Goal: Task Accomplishment & Management: Use online tool/utility

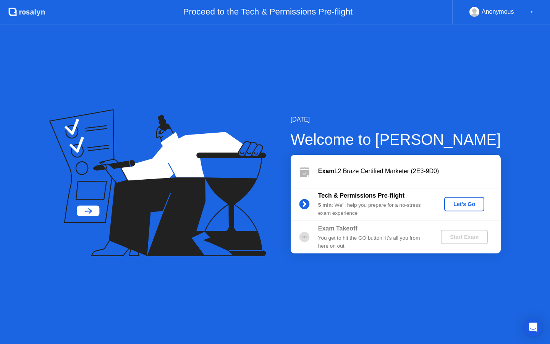
click at [453, 204] on div "Let's Go" at bounding box center [464, 204] width 34 height 6
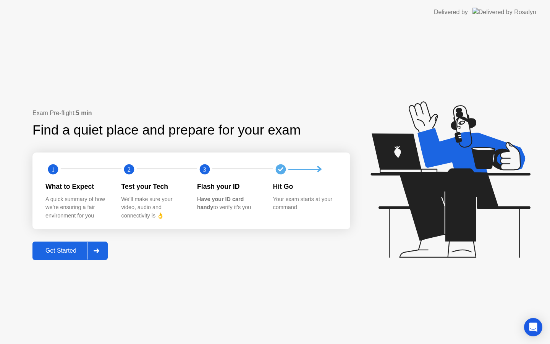
click at [66, 247] on div "Get Started" at bounding box center [61, 250] width 52 height 7
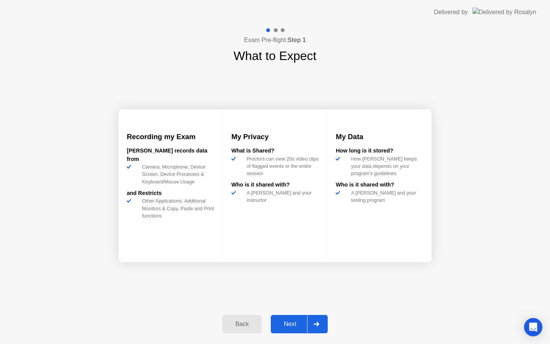
click at [286, 327] on div "Next" at bounding box center [290, 323] width 34 height 7
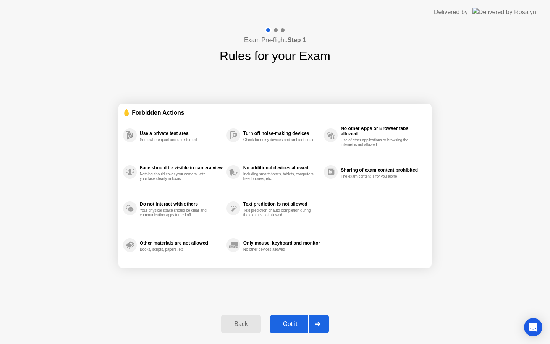
click at [299, 324] on div "Got it" at bounding box center [290, 323] width 36 height 7
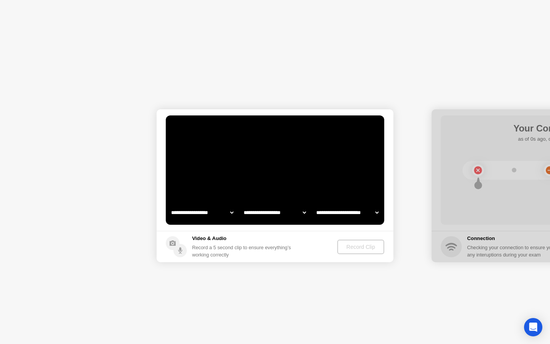
select select "**********"
select select "*******"
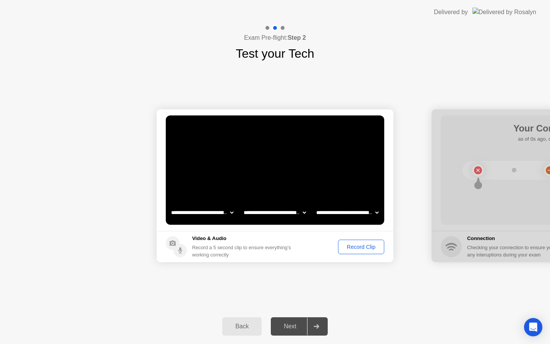
click at [357, 249] on div "Record Clip" at bounding box center [361, 247] width 41 height 6
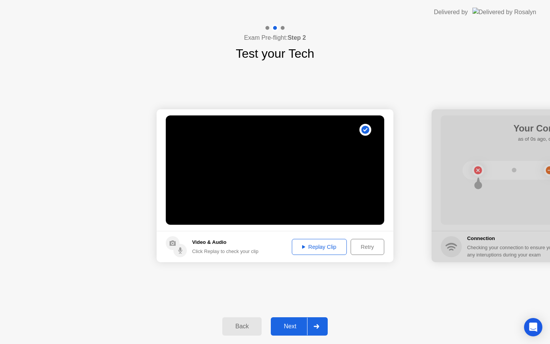
click at [291, 327] on div "Next" at bounding box center [290, 326] width 34 height 7
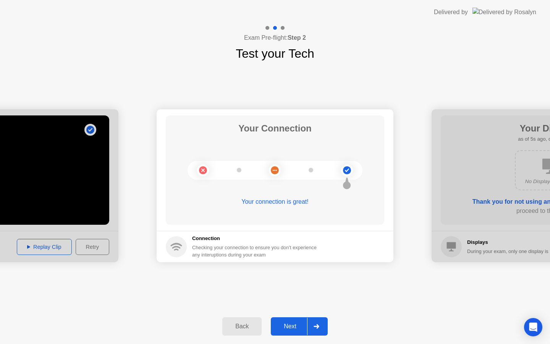
click at [295, 328] on div "Next" at bounding box center [290, 326] width 34 height 7
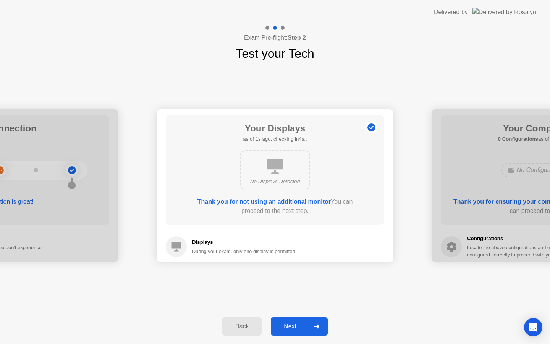
click at [295, 328] on div "Next" at bounding box center [290, 326] width 34 height 7
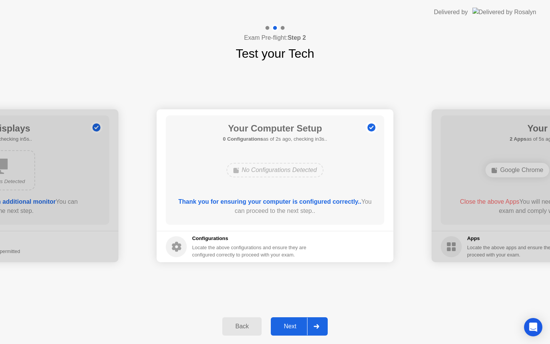
click at [295, 328] on div "Next" at bounding box center [290, 326] width 34 height 7
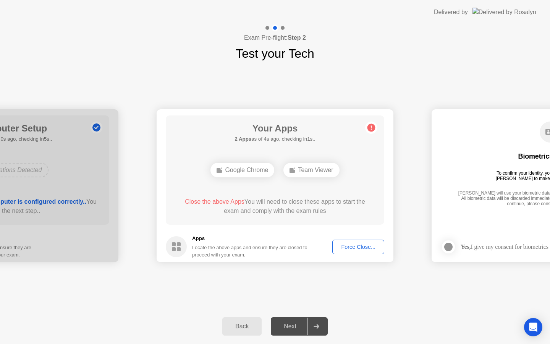
click at [343, 244] on div "Force Close..." at bounding box center [358, 247] width 47 height 6
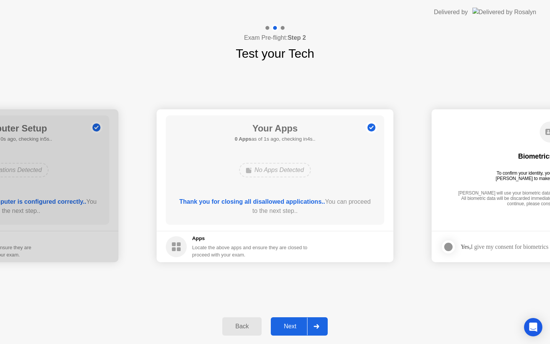
click at [297, 320] on button "Next" at bounding box center [299, 326] width 57 height 18
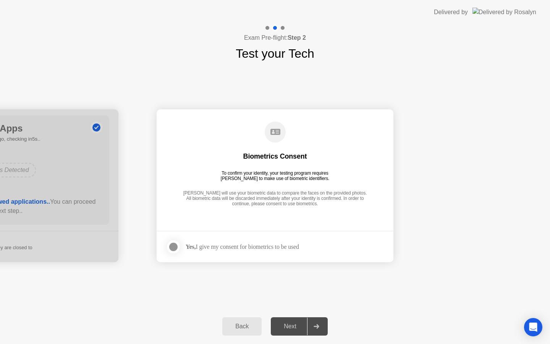
click at [301, 323] on div "Next" at bounding box center [290, 326] width 34 height 7
click at [261, 248] on div "Yes, I give my consent for biometrics to be used" at bounding box center [242, 246] width 113 height 7
click at [175, 247] on div at bounding box center [173, 246] width 9 height 9
click at [285, 330] on div "Next" at bounding box center [290, 326] width 34 height 7
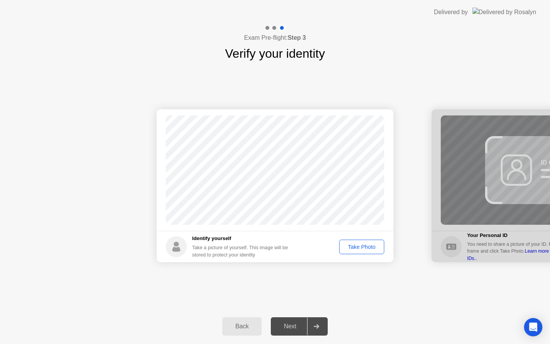
click at [359, 246] on div "Take Photo" at bounding box center [362, 247] width 40 height 6
click at [292, 328] on div "Next" at bounding box center [290, 326] width 34 height 7
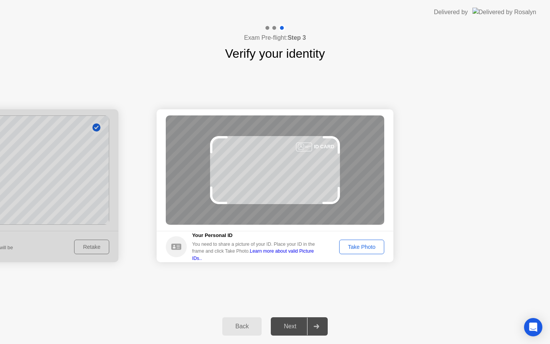
click at [369, 250] on div "Take Photo" at bounding box center [362, 247] width 40 height 6
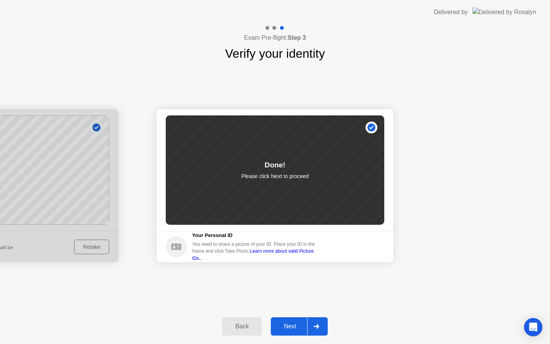
click at [297, 324] on div "Next" at bounding box center [290, 326] width 34 height 7
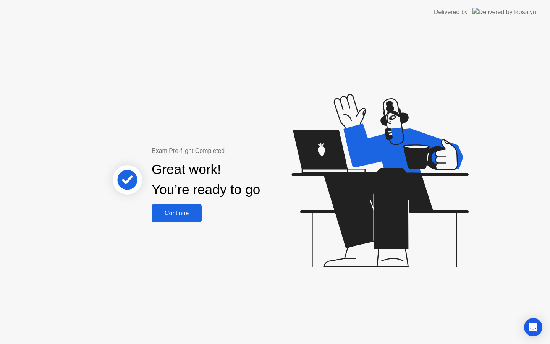
click at [187, 214] on div "Continue" at bounding box center [176, 213] width 45 height 7
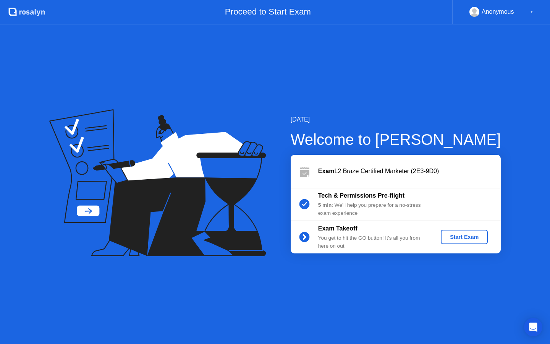
click at [467, 236] on div "Start Exam" at bounding box center [464, 237] width 41 height 6
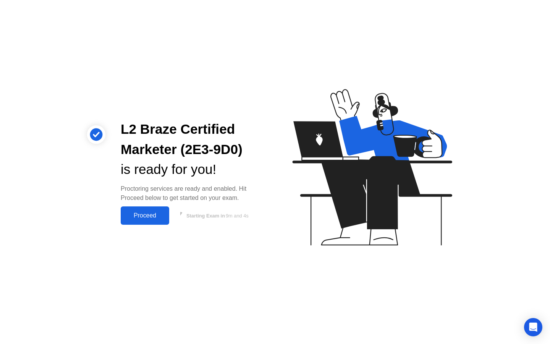
click at [149, 215] on div "Proceed" at bounding box center [145, 215] width 44 height 7
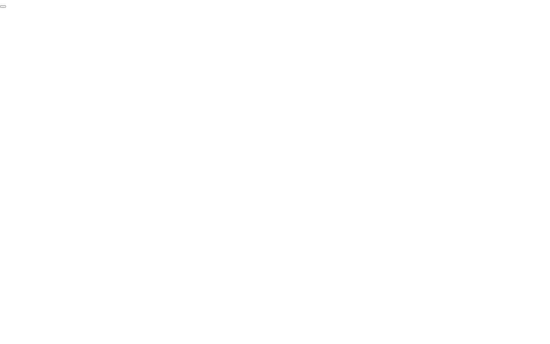
click at [6, 8] on button "End Proctoring Session" at bounding box center [3, 6] width 6 height 2
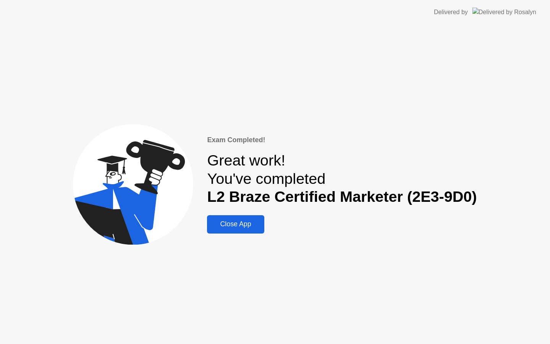
click at [237, 224] on div "Close App" at bounding box center [235, 224] width 52 height 8
